Goal: Navigation & Orientation: Go to known website

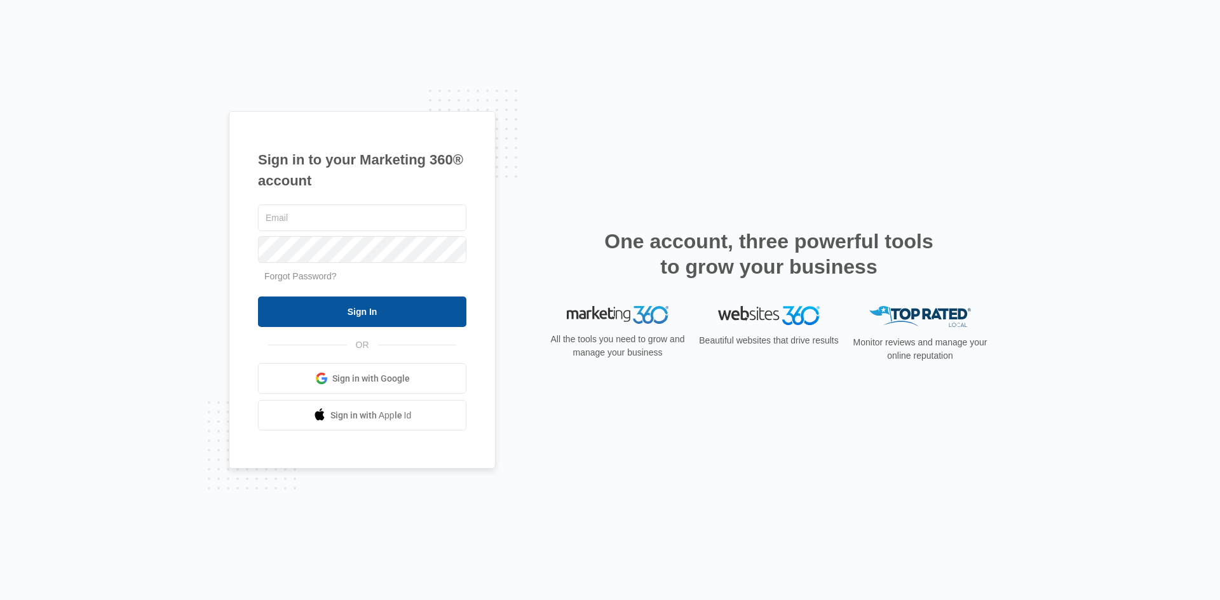
click at [365, 309] on input "Sign In" at bounding box center [362, 312] width 208 height 30
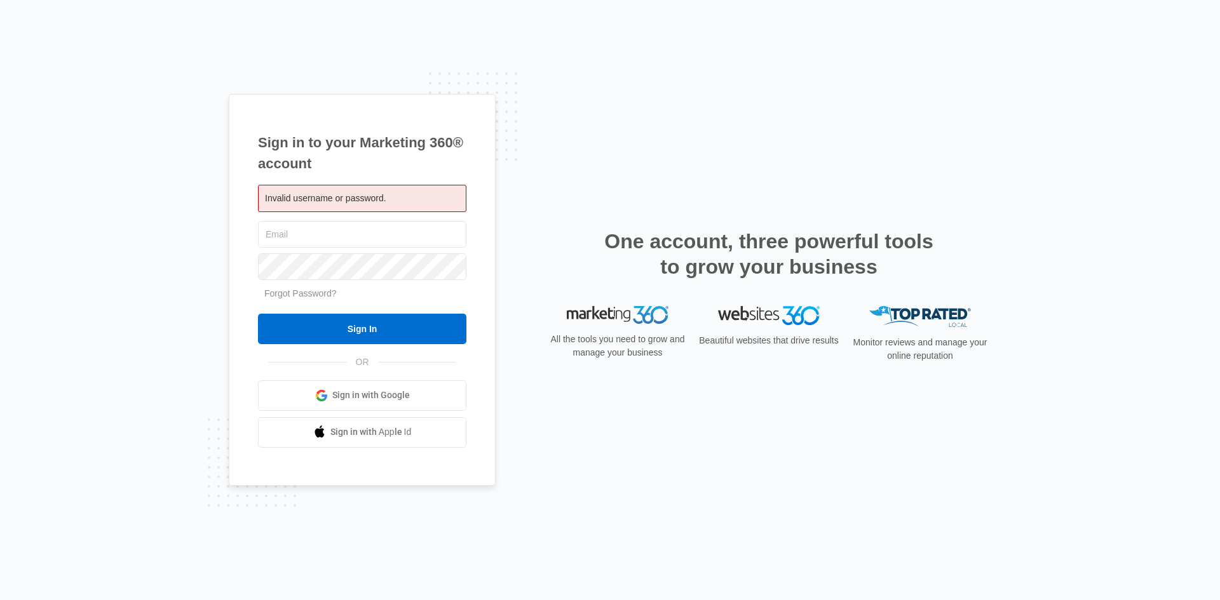
click at [352, 398] on span "Sign in with Google" at bounding box center [371, 395] width 78 height 13
